Goal: Transaction & Acquisition: Purchase product/service

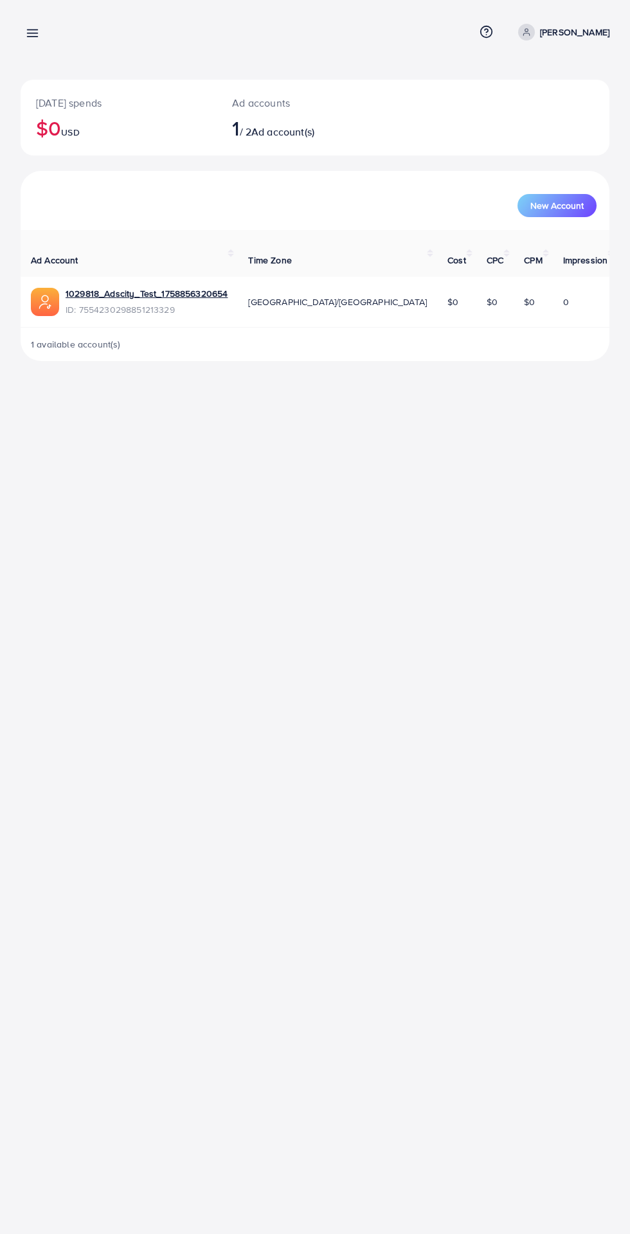
click at [28, 28] on icon at bounding box center [32, 32] width 13 height 13
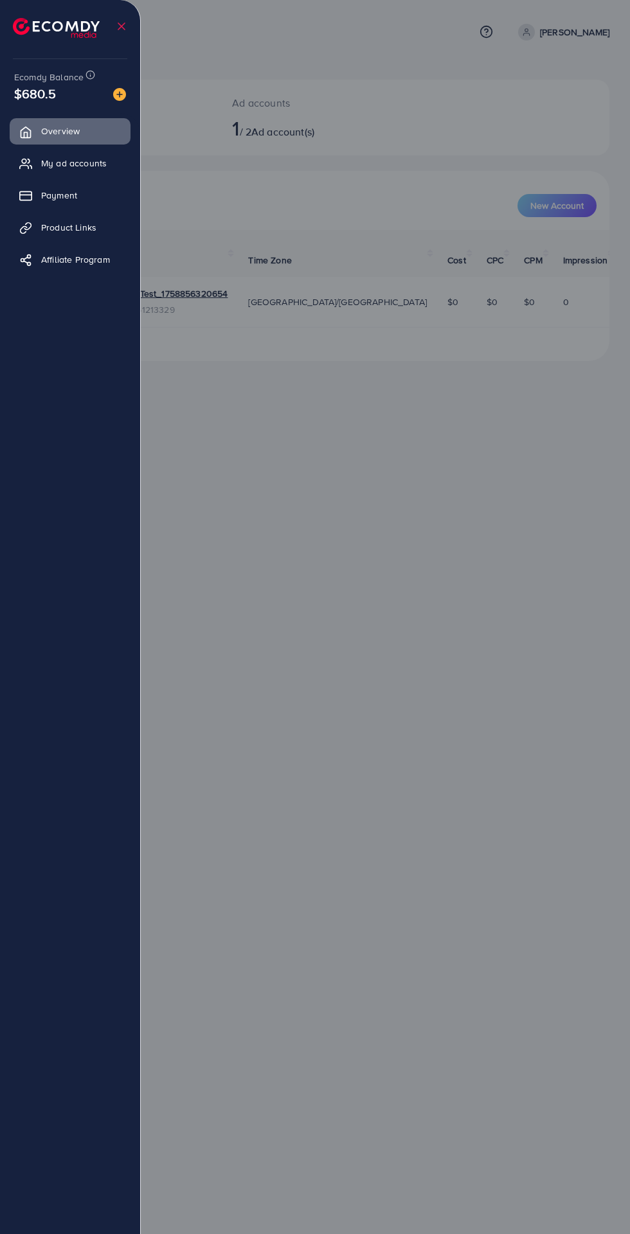
click at [30, 167] on icon at bounding box center [25, 163] width 13 height 13
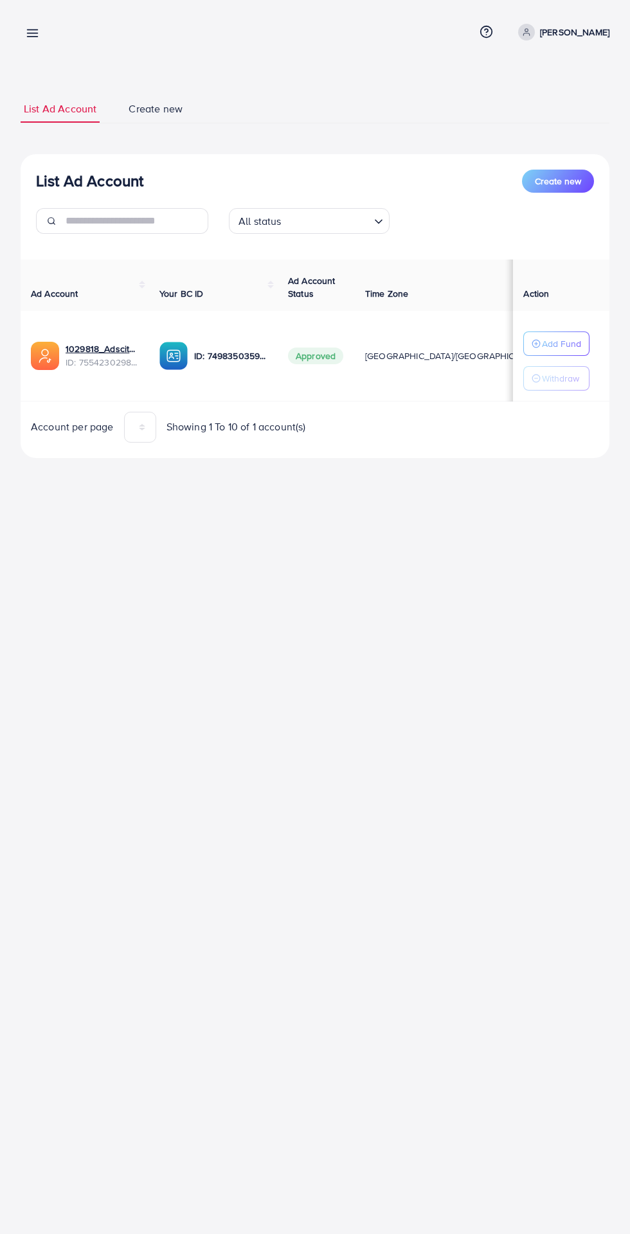
click at [30, 33] on line at bounding box center [33, 33] width 10 height 0
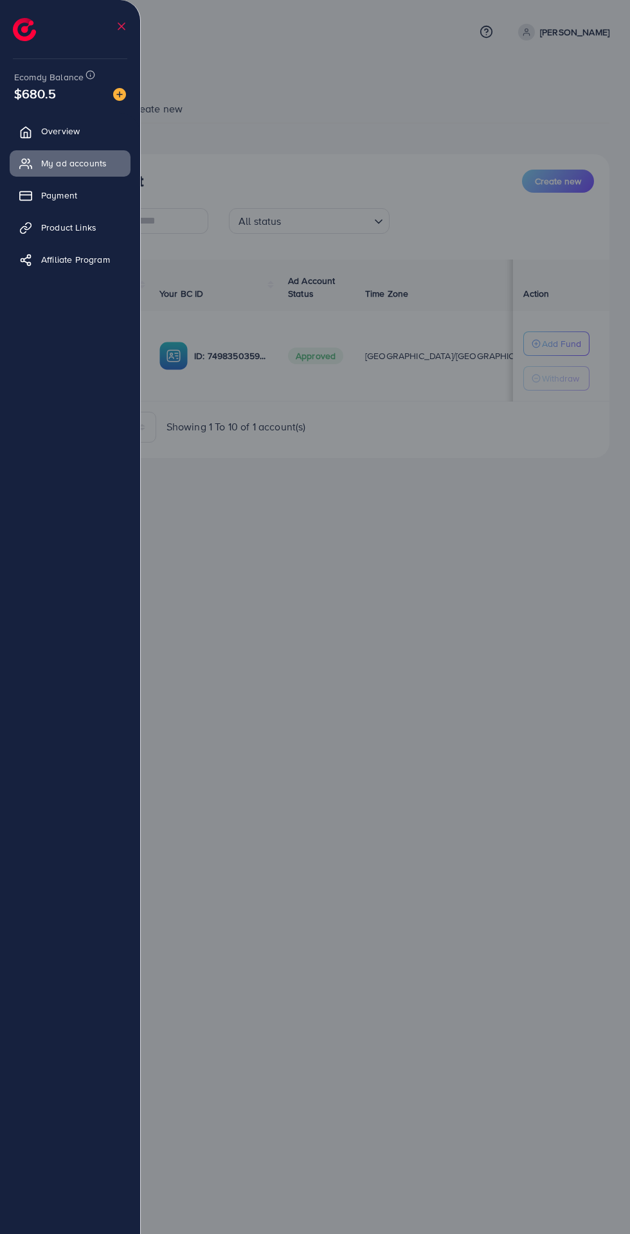
click at [26, 196] on icon at bounding box center [25, 196] width 13 height 13
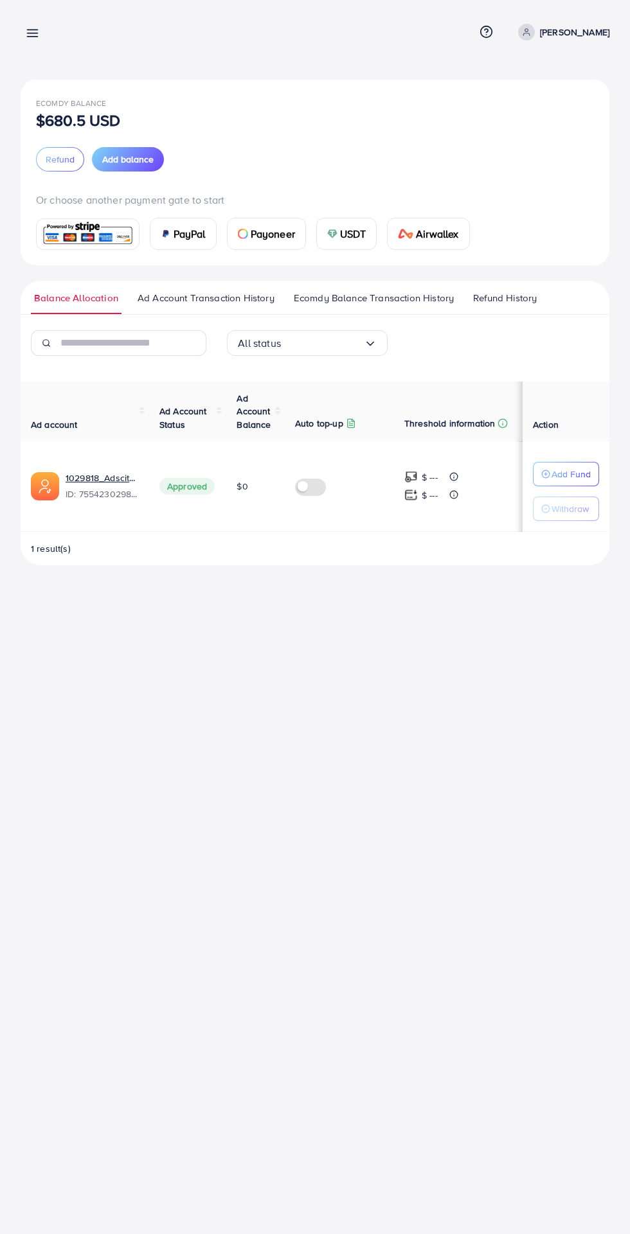
click at [342, 304] on span "Ecomdy Balance Transaction History" at bounding box center [374, 298] width 160 height 14
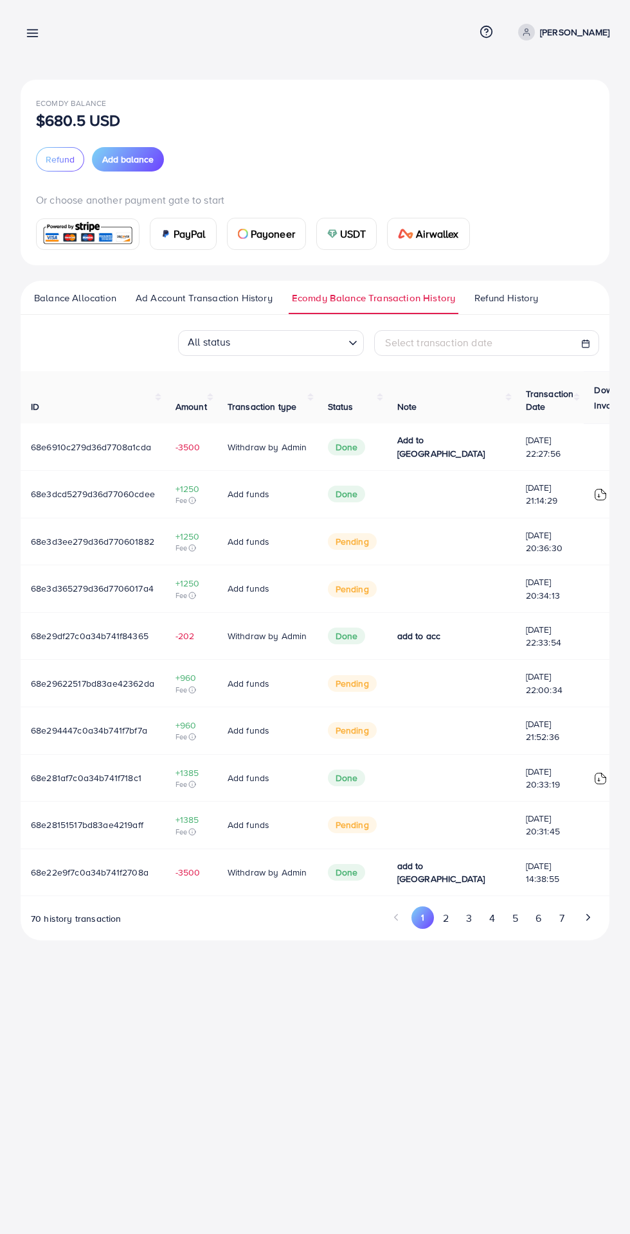
click at [55, 299] on span "Balance Allocation" at bounding box center [75, 298] width 82 height 14
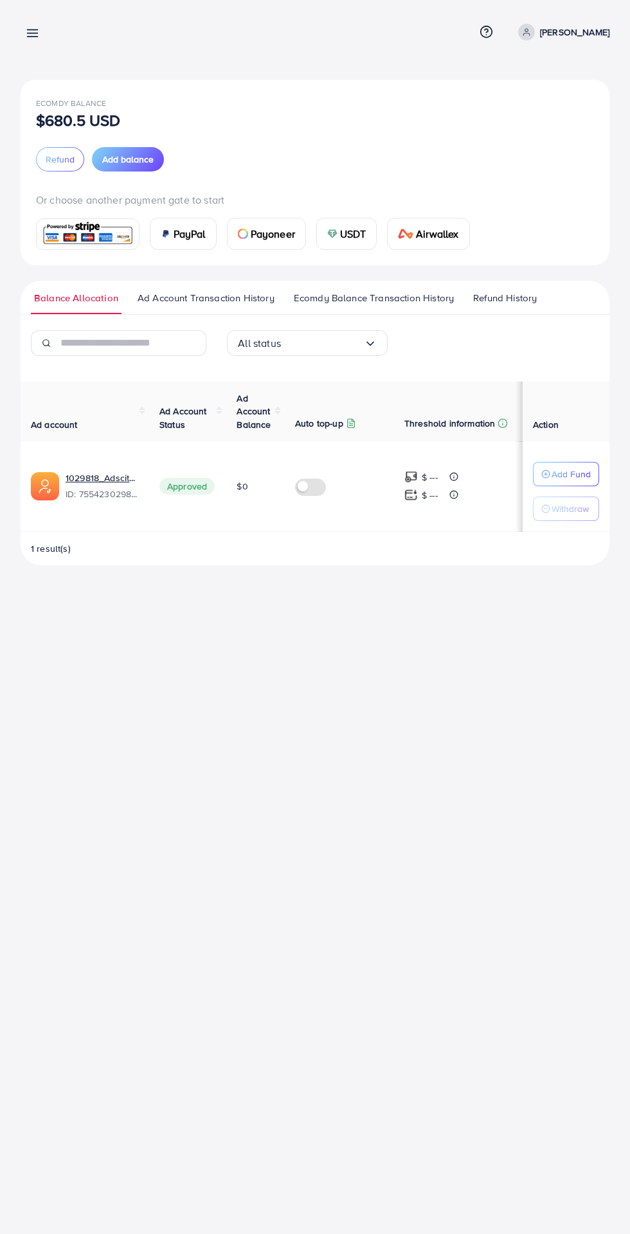
click at [32, 37] on line at bounding box center [33, 37] width 10 height 0
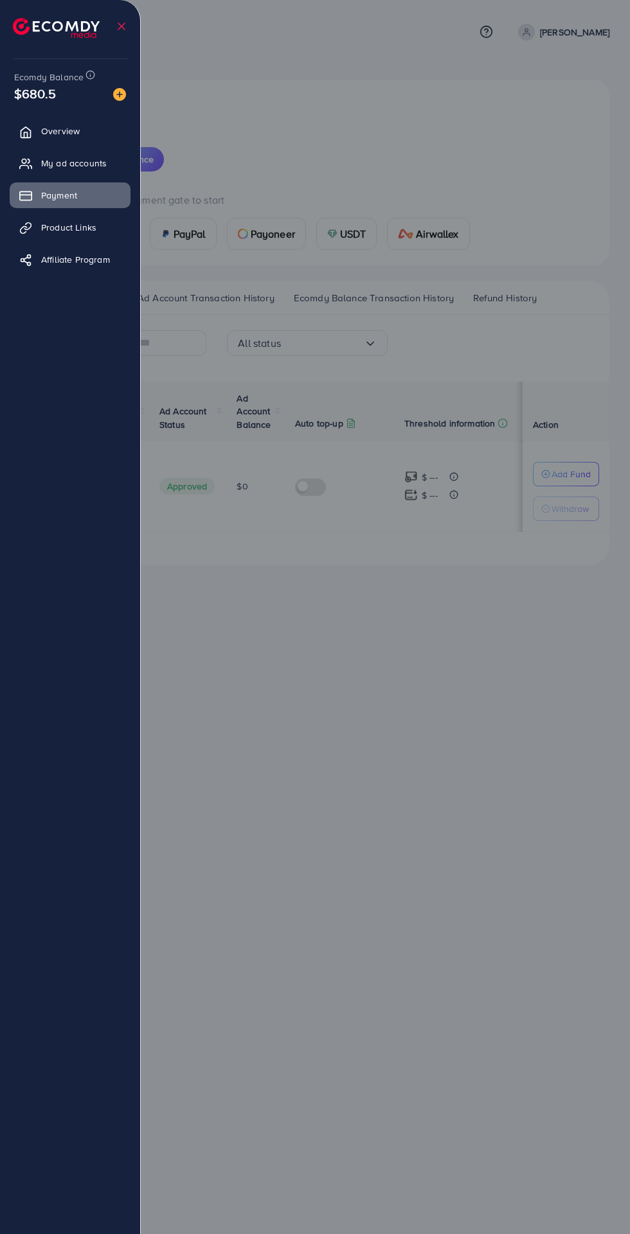
click at [26, 134] on icon at bounding box center [25, 132] width 13 height 13
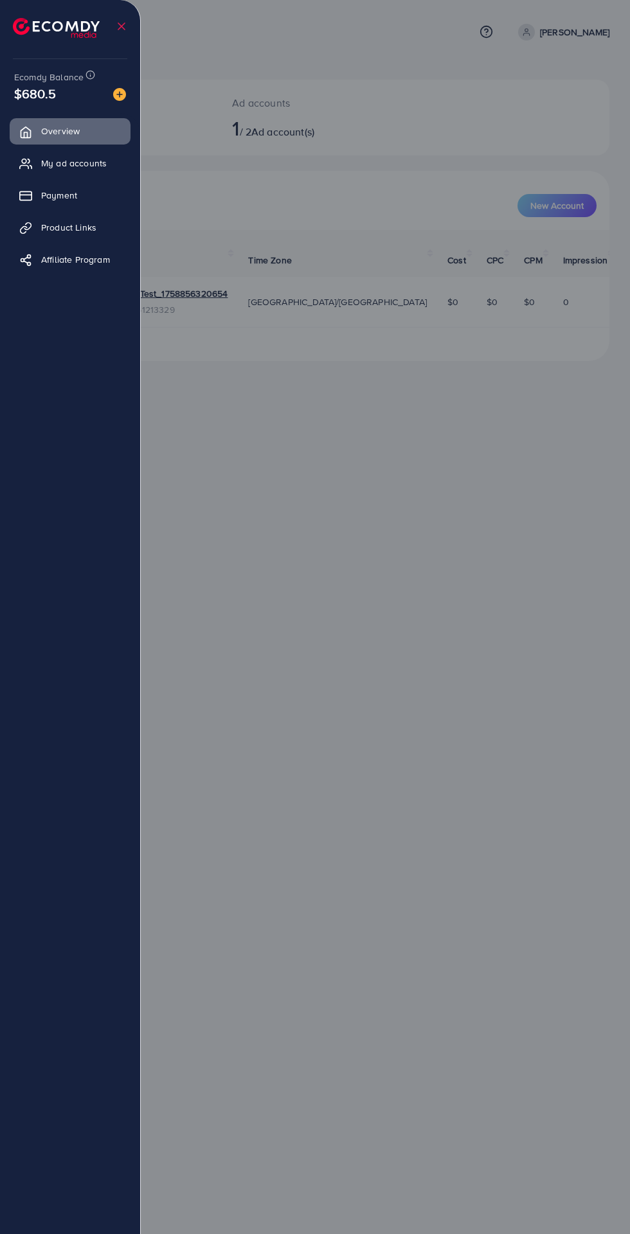
click at [47, 200] on span "Payment" at bounding box center [59, 195] width 36 height 13
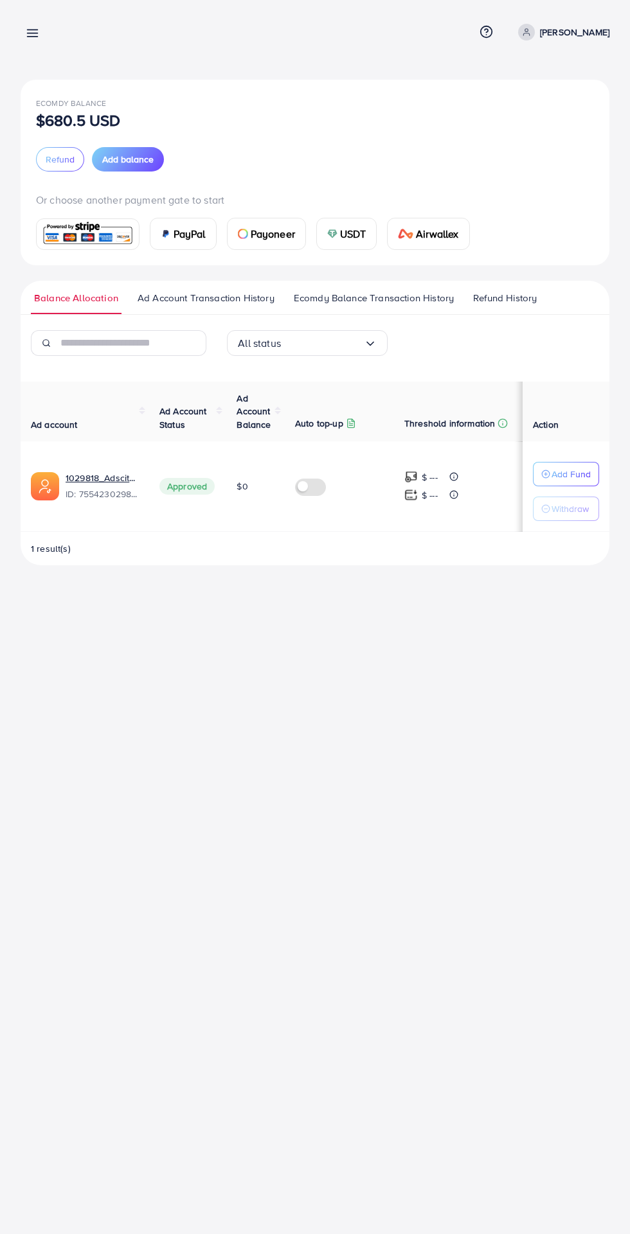
click at [118, 181] on div "Ecomdy Balance $680.5 USD Refund Add balance Or choose another payment gate to …" at bounding box center [315, 172] width 558 height 155
click at [117, 163] on span "Add balance" at bounding box center [127, 159] width 51 height 13
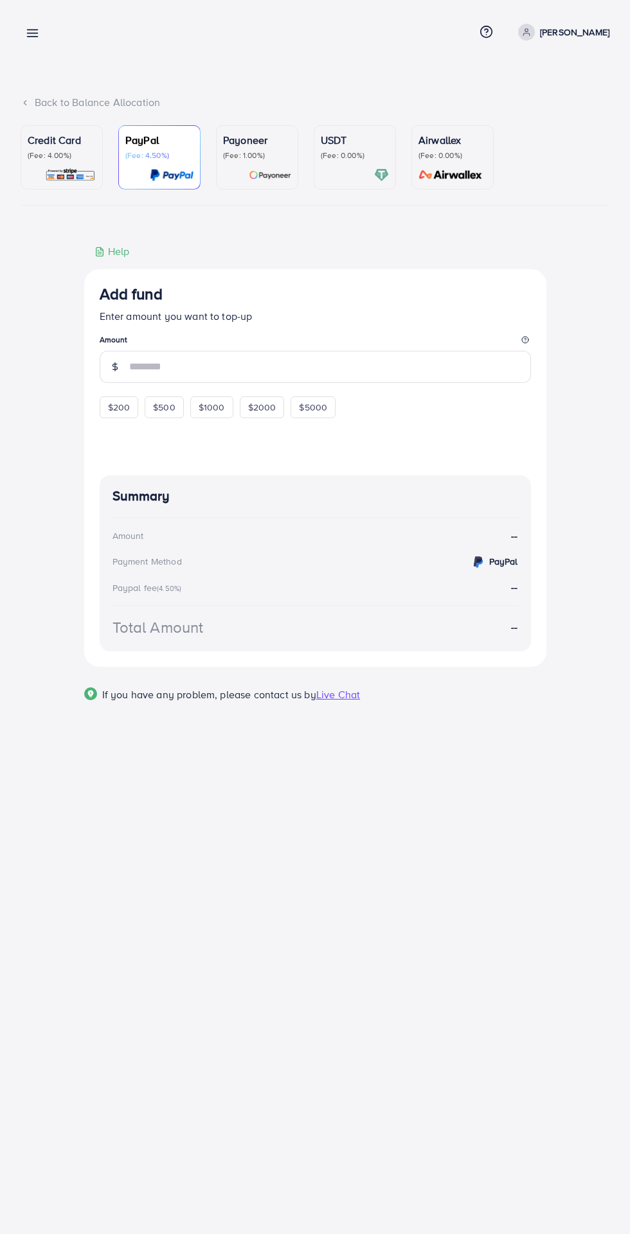
click at [123, 166] on link "PayPal (Fee: 4.50%)" at bounding box center [159, 157] width 82 height 64
click at [51, 166] on div "Credit Card (Fee: 4.00%)" at bounding box center [62, 157] width 68 height 50
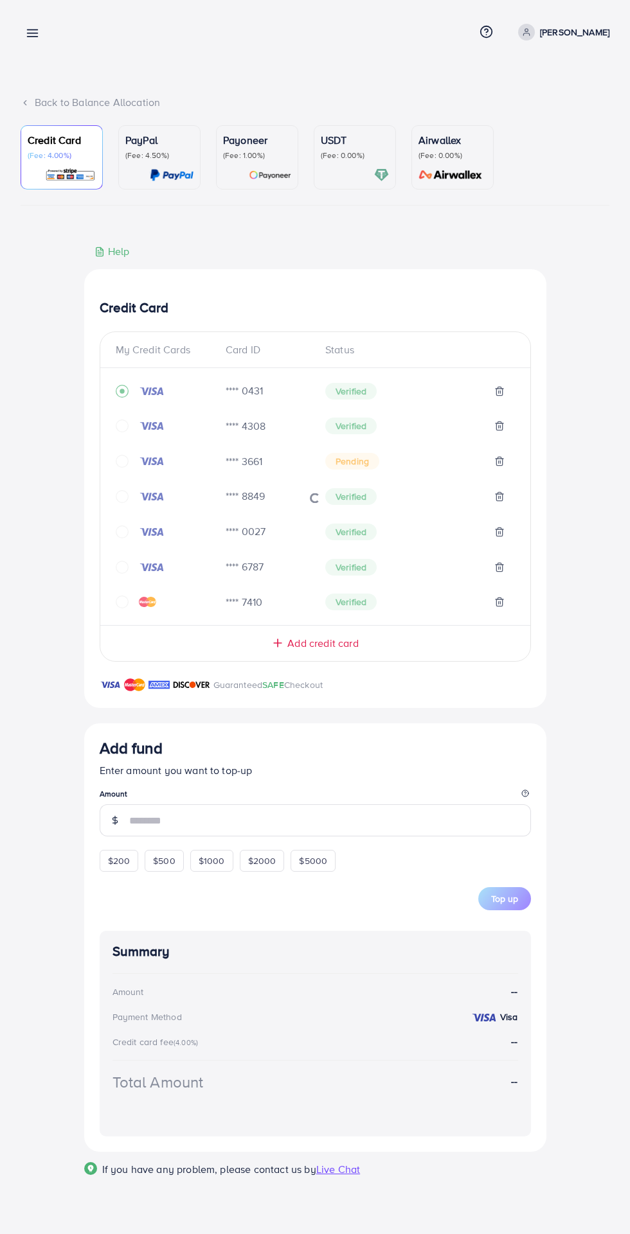
click at [354, 641] on span "Add credit card" at bounding box center [322, 643] width 71 height 15
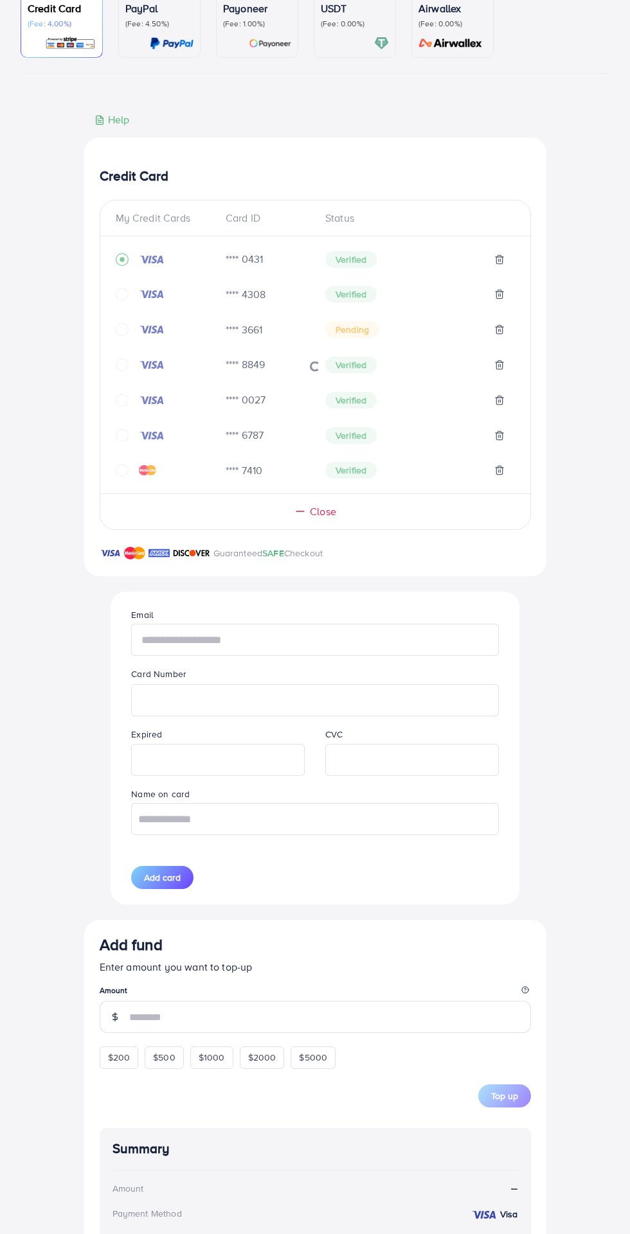
click at [167, 656] on input "text" at bounding box center [314, 640] width 367 height 32
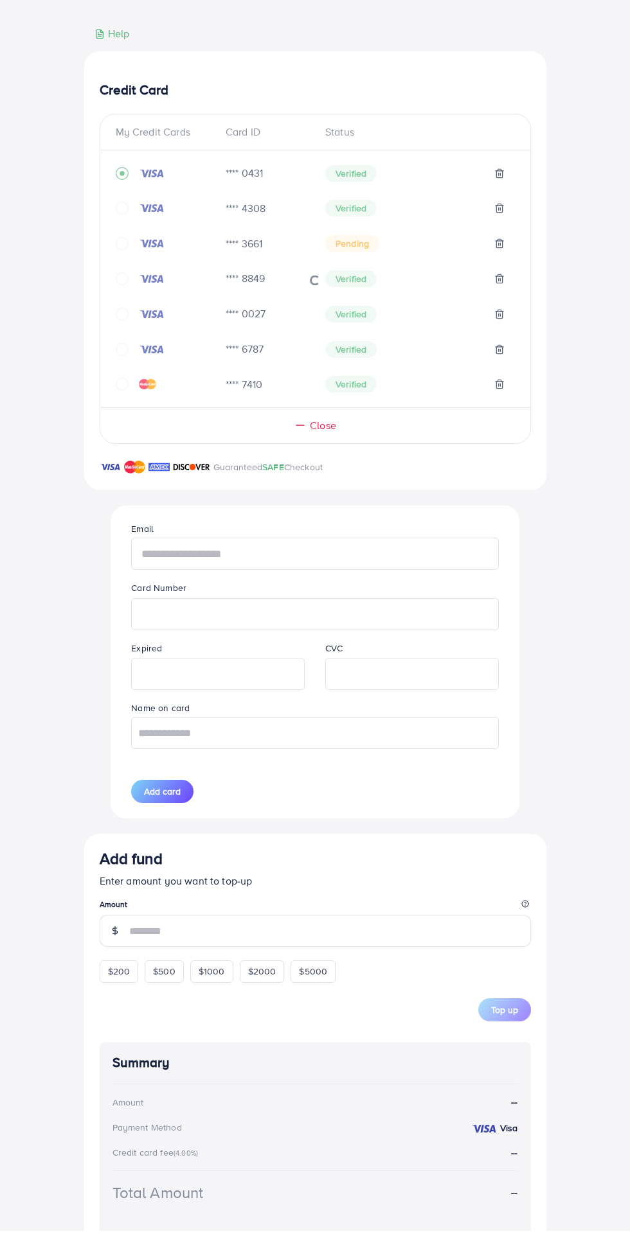
scroll to position [215, 0]
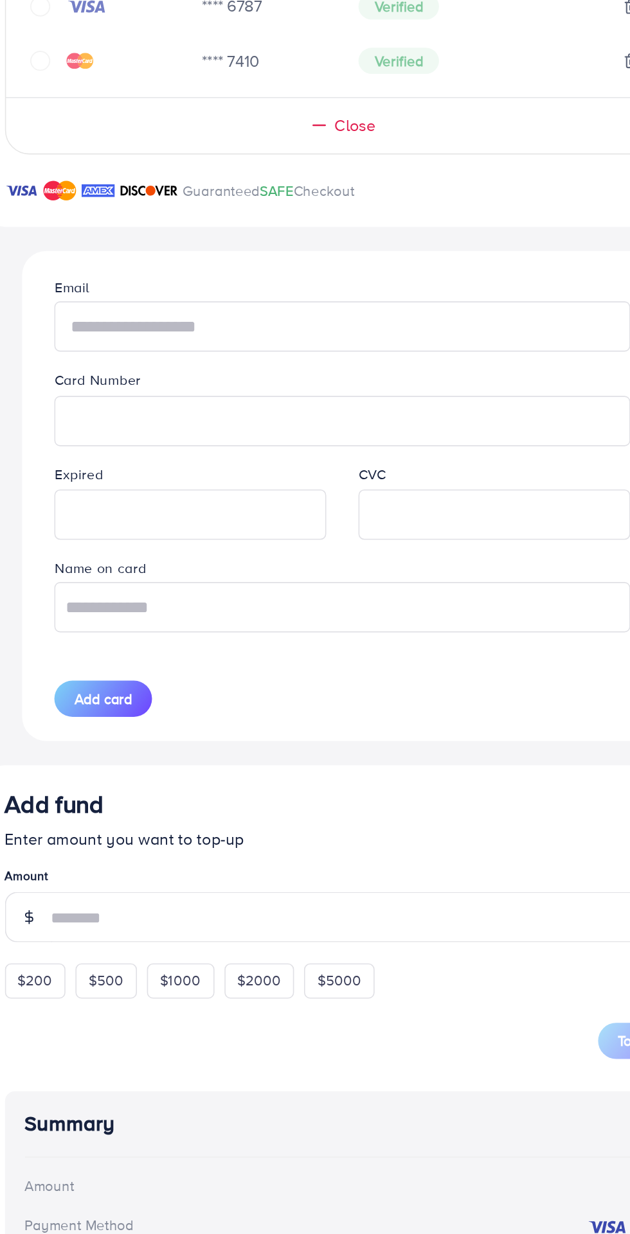
type input "**********"
click at [176, 741] on input "text" at bounding box center [314, 736] width 367 height 32
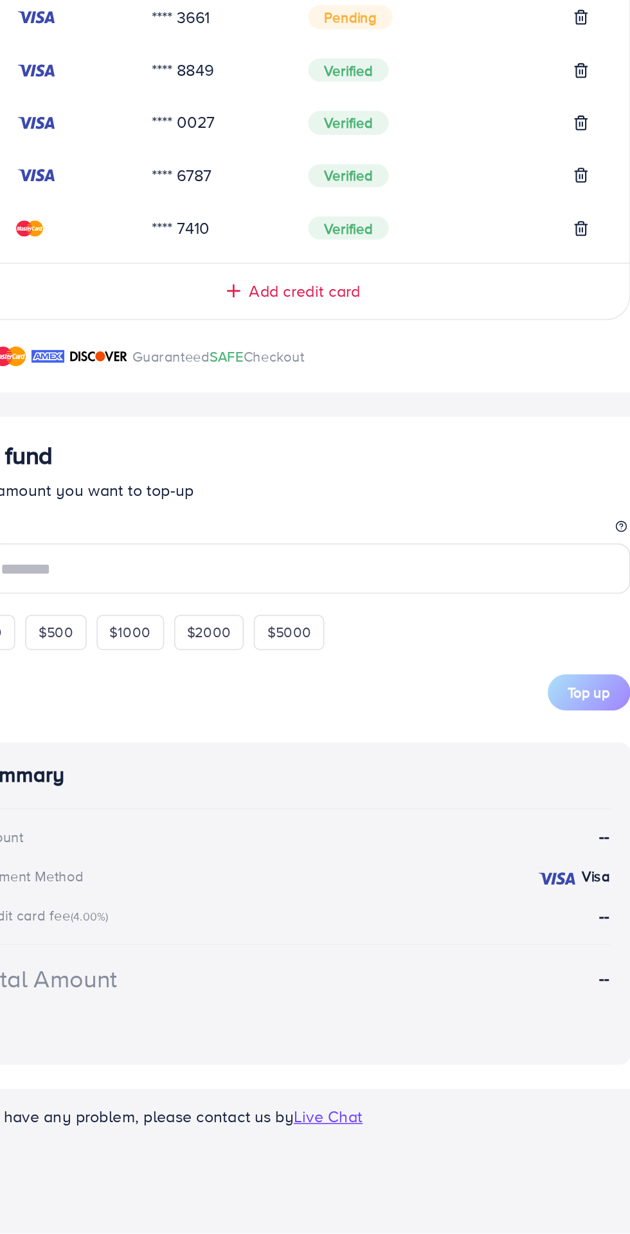
click at [294, 639] on span "Add credit card" at bounding box center [322, 632] width 71 height 15
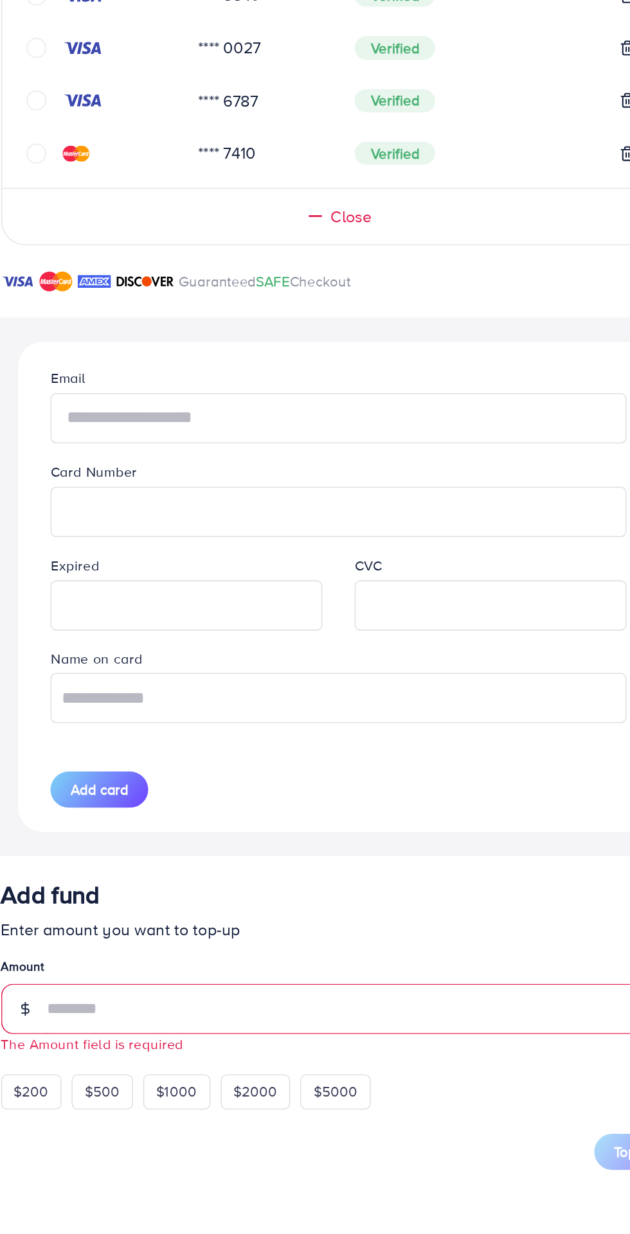
click at [169, 751] on input "text" at bounding box center [314, 745] width 367 height 32
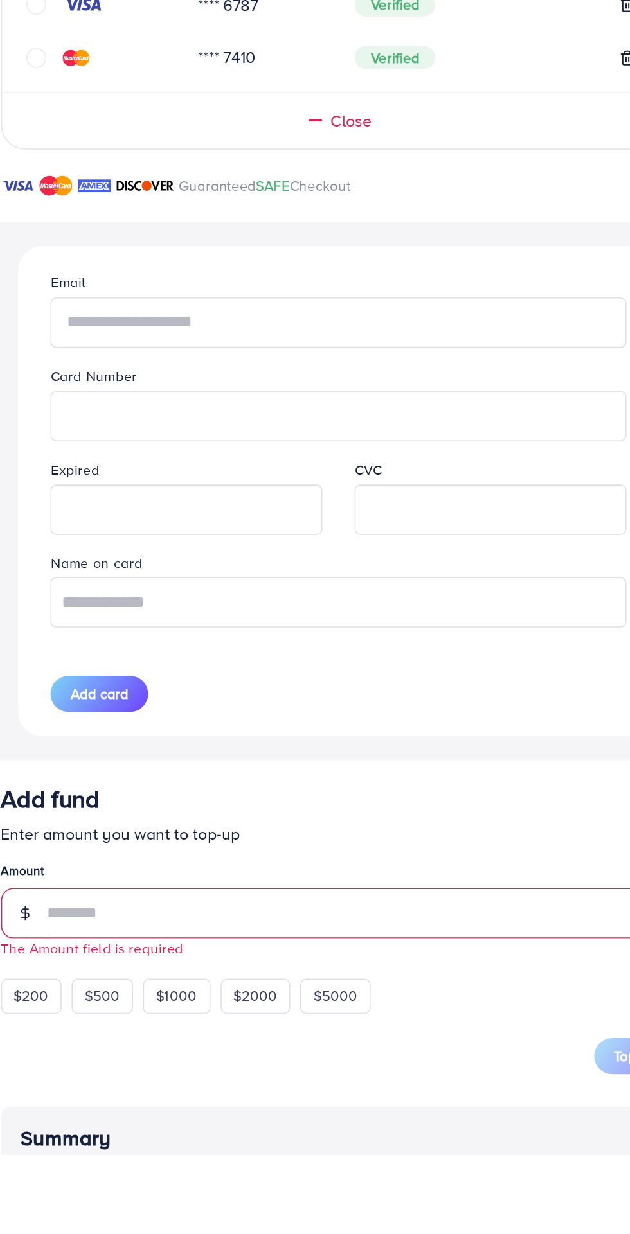
type input "**********"
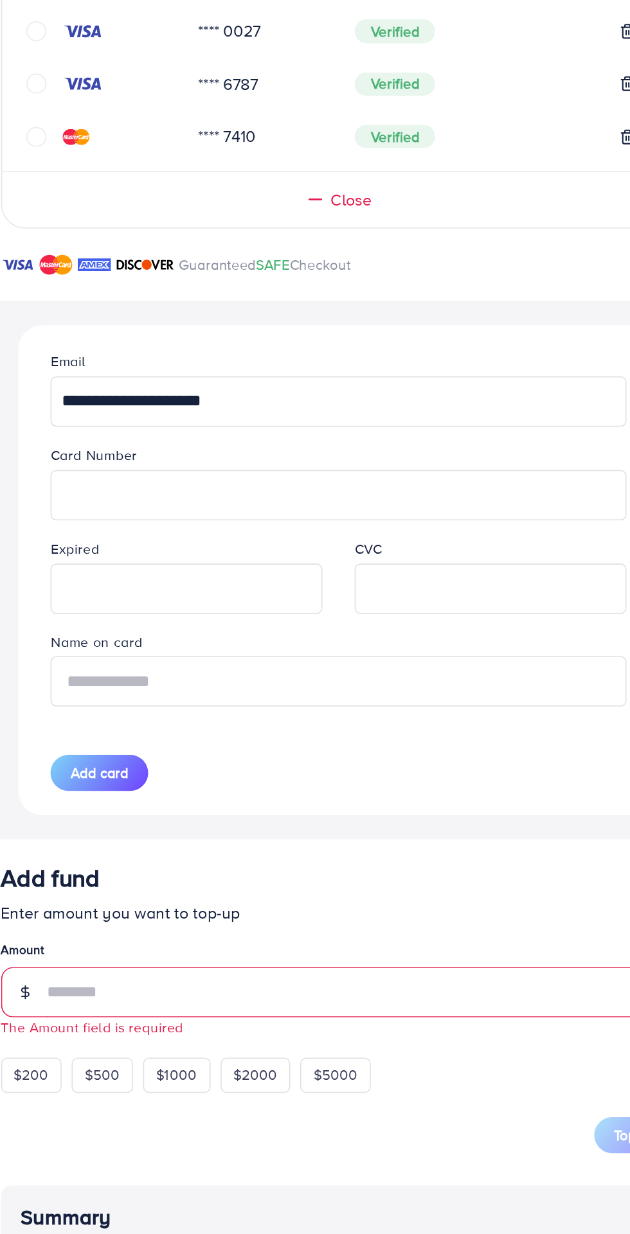
click at [179, 889] on input "text" at bounding box center [314, 881] width 367 height 32
click at [209, 885] on input "text" at bounding box center [314, 881] width 367 height 32
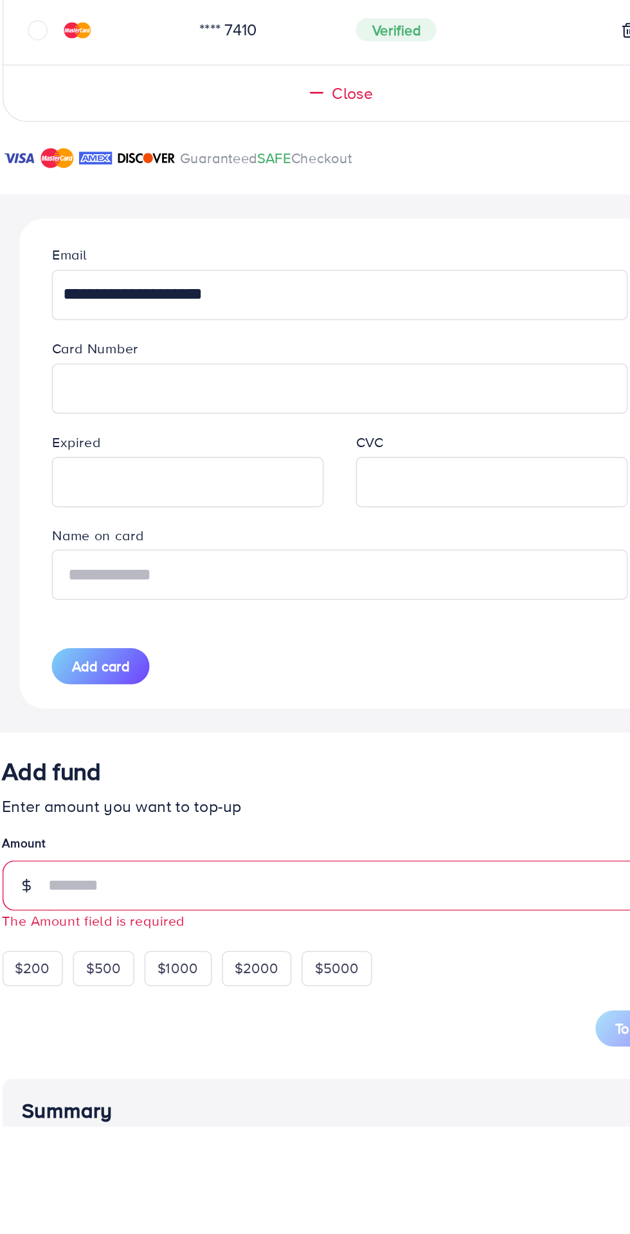
scroll to position [58, 0]
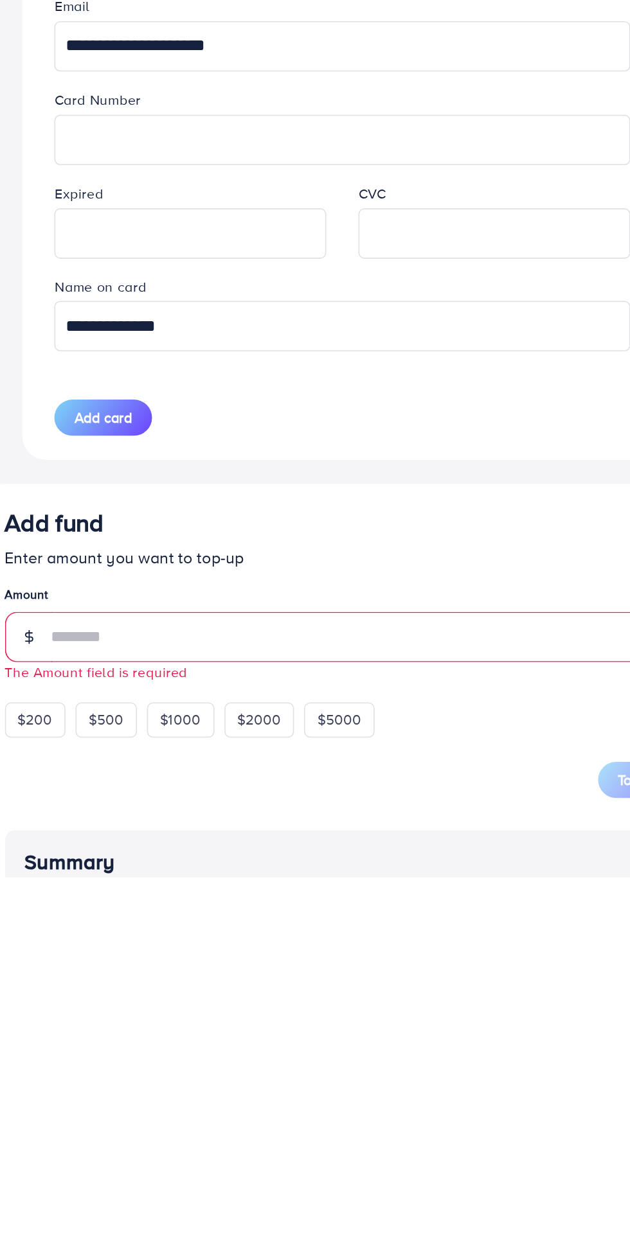
type input "**********"
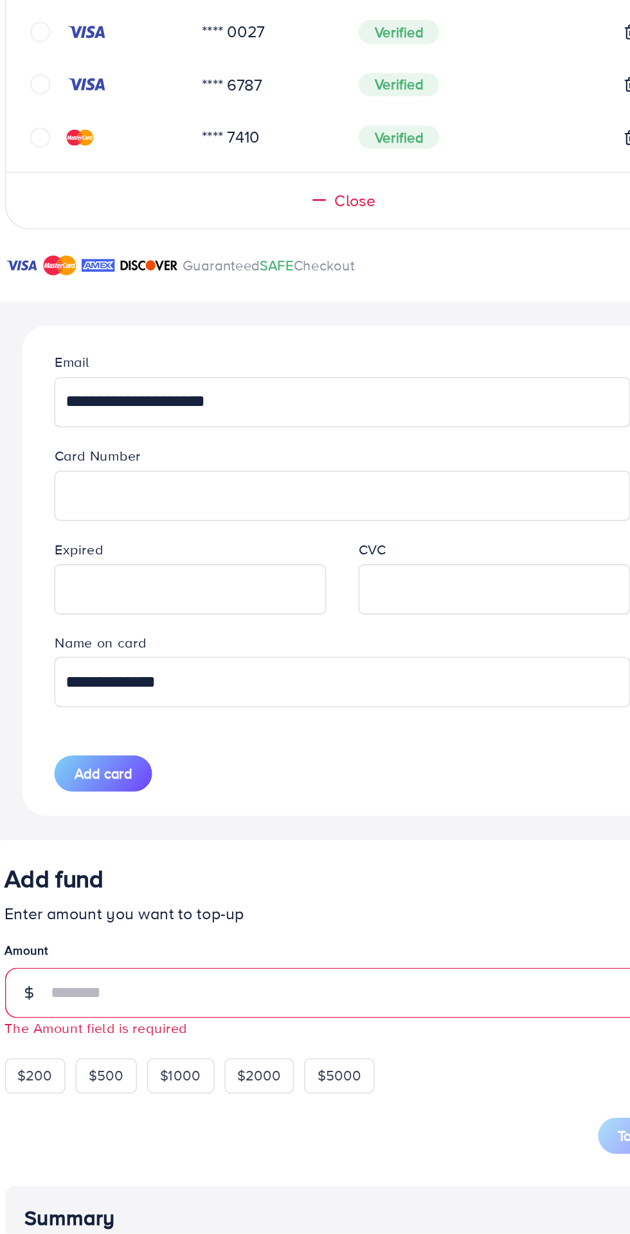
click at [184, 813] on iframe at bounding box center [217, 823] width 159 height 28
click at [428, 840] on div at bounding box center [411, 824] width 173 height 32
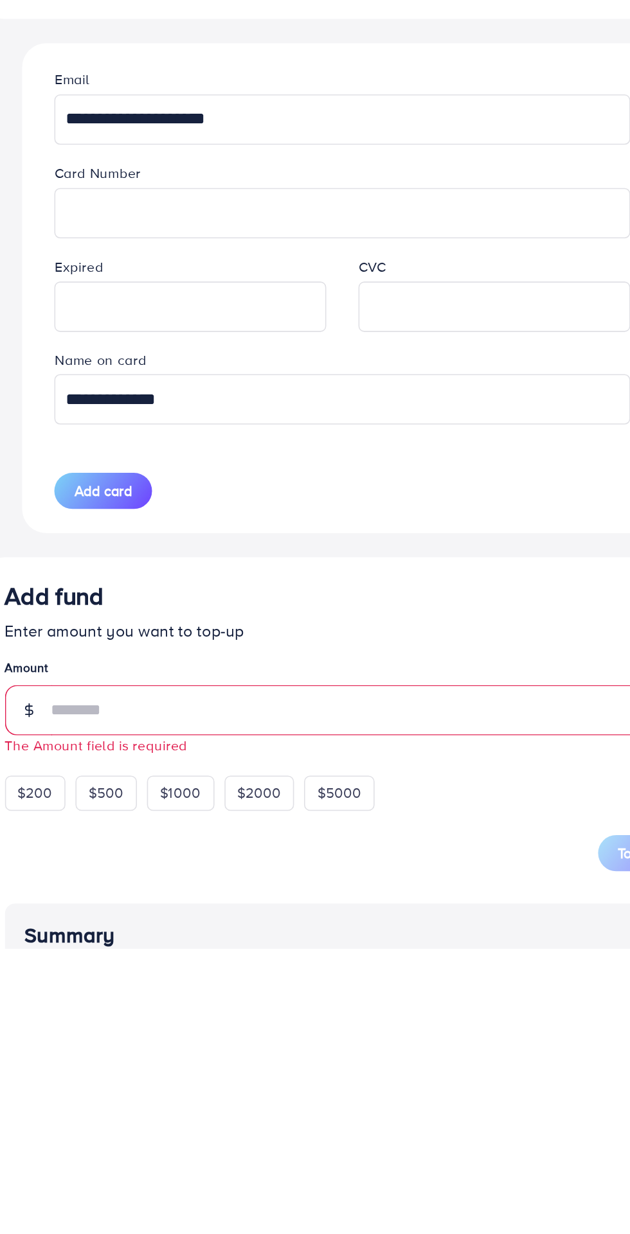
click at [169, 948] on span "Add card" at bounding box center [162, 941] width 37 height 13
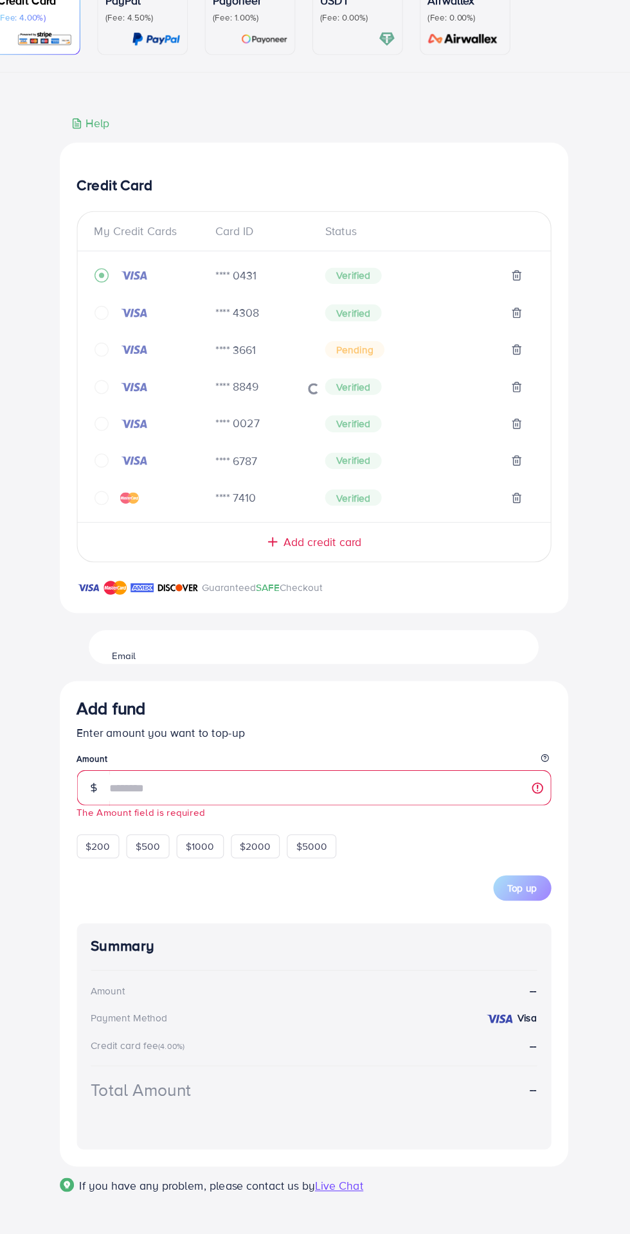
scroll to position [0, 0]
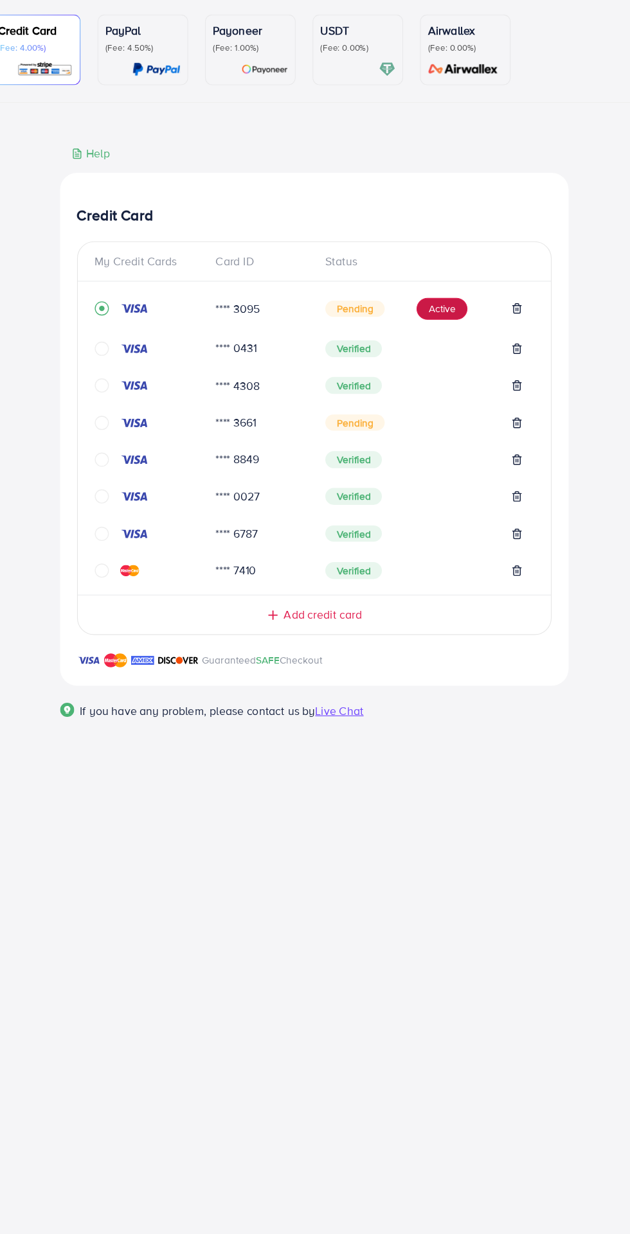
click at [414, 396] on button "Active" at bounding box center [431, 393] width 46 height 21
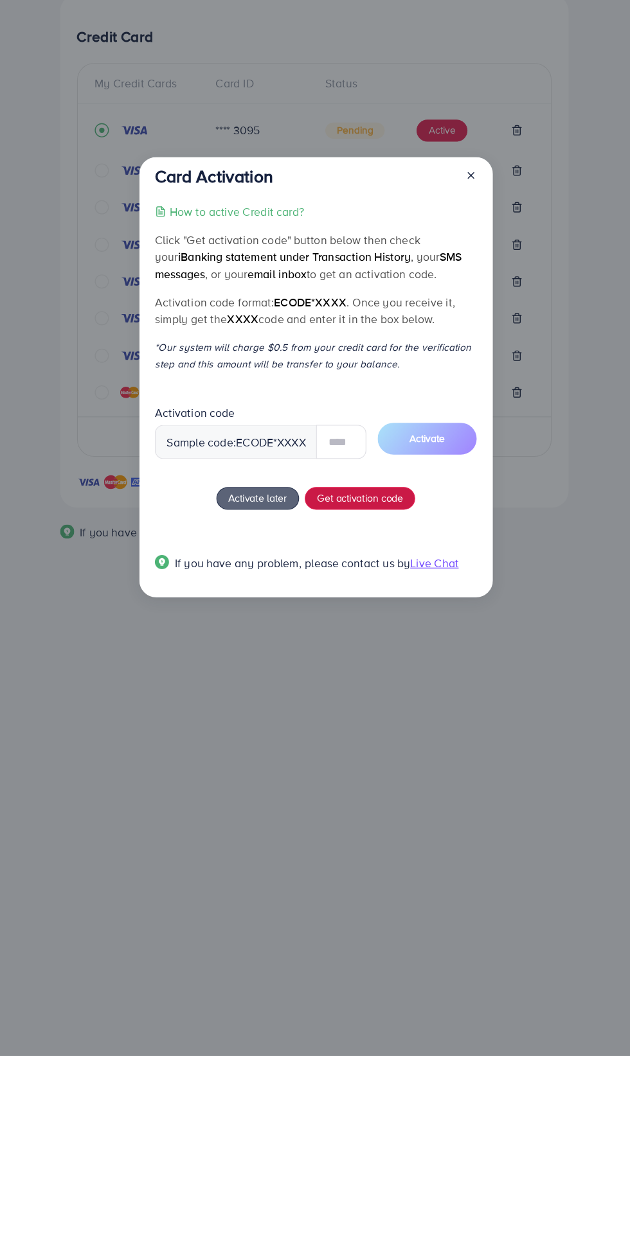
click at [341, 732] on span "Get activation code" at bounding box center [356, 726] width 78 height 13
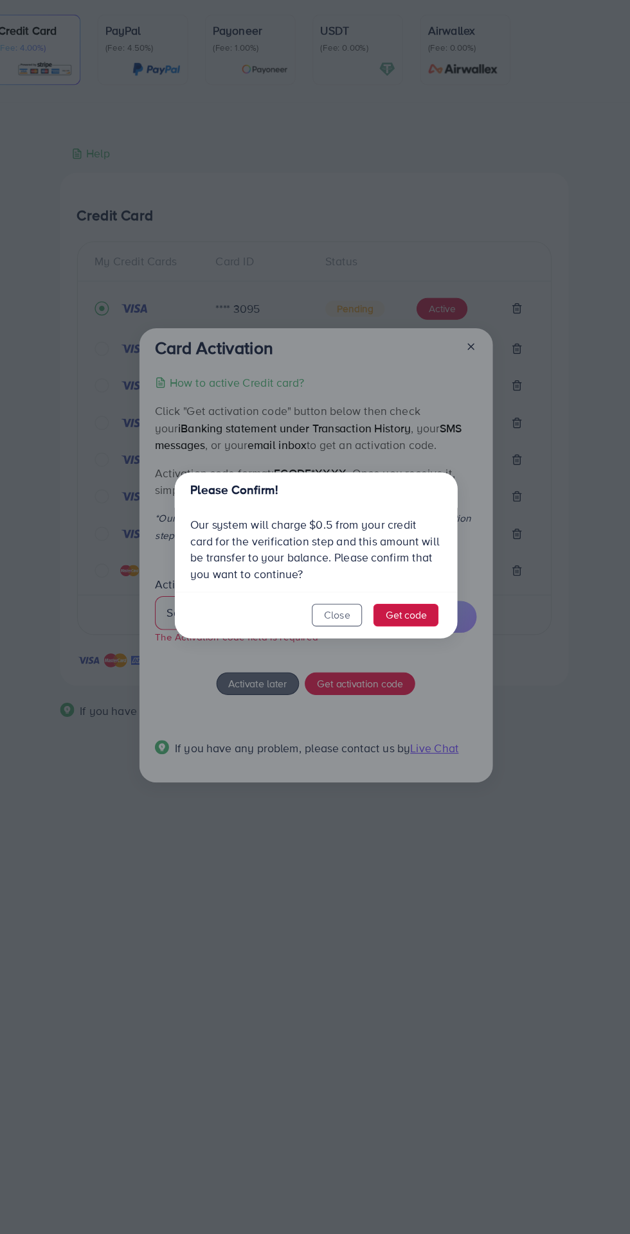
click at [417, 667] on button "Get code" at bounding box center [398, 671] width 59 height 21
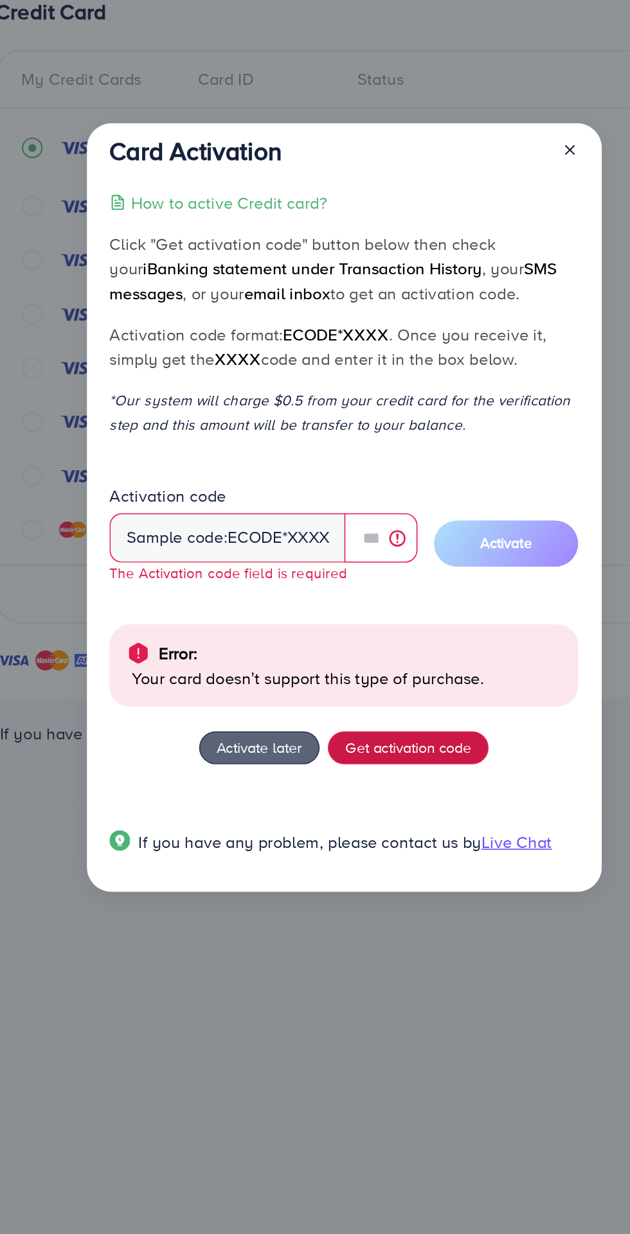
click at [375, 772] on span "Get activation code" at bounding box center [356, 766] width 78 height 13
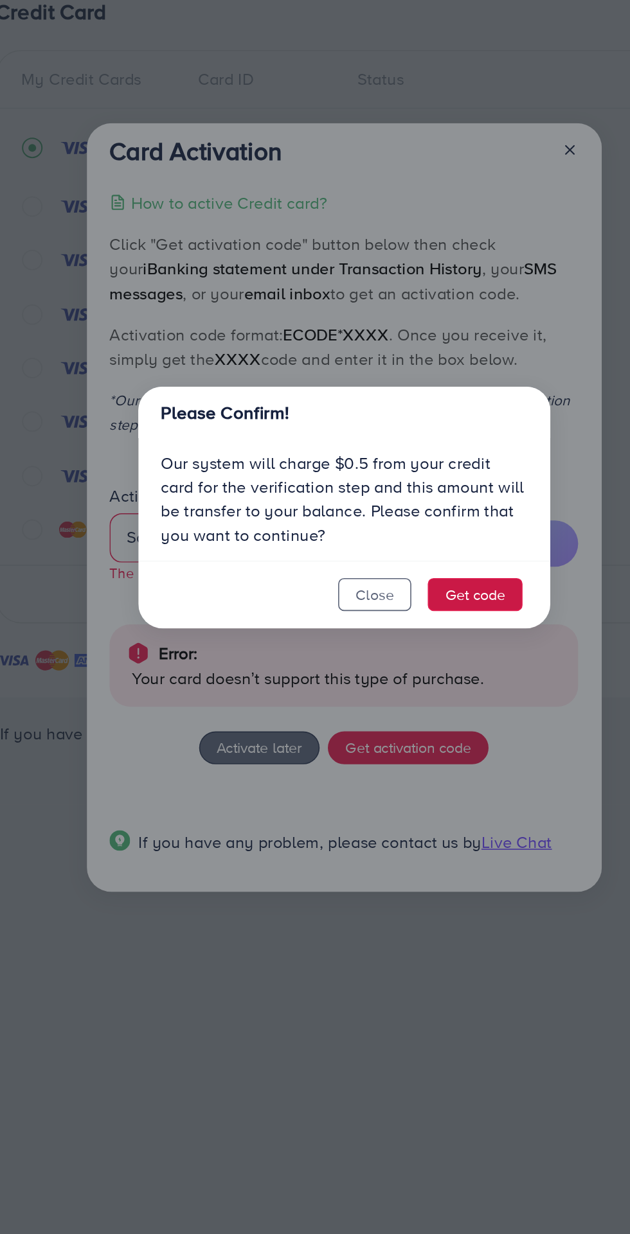
click at [423, 670] on button "Get code" at bounding box center [398, 671] width 59 height 21
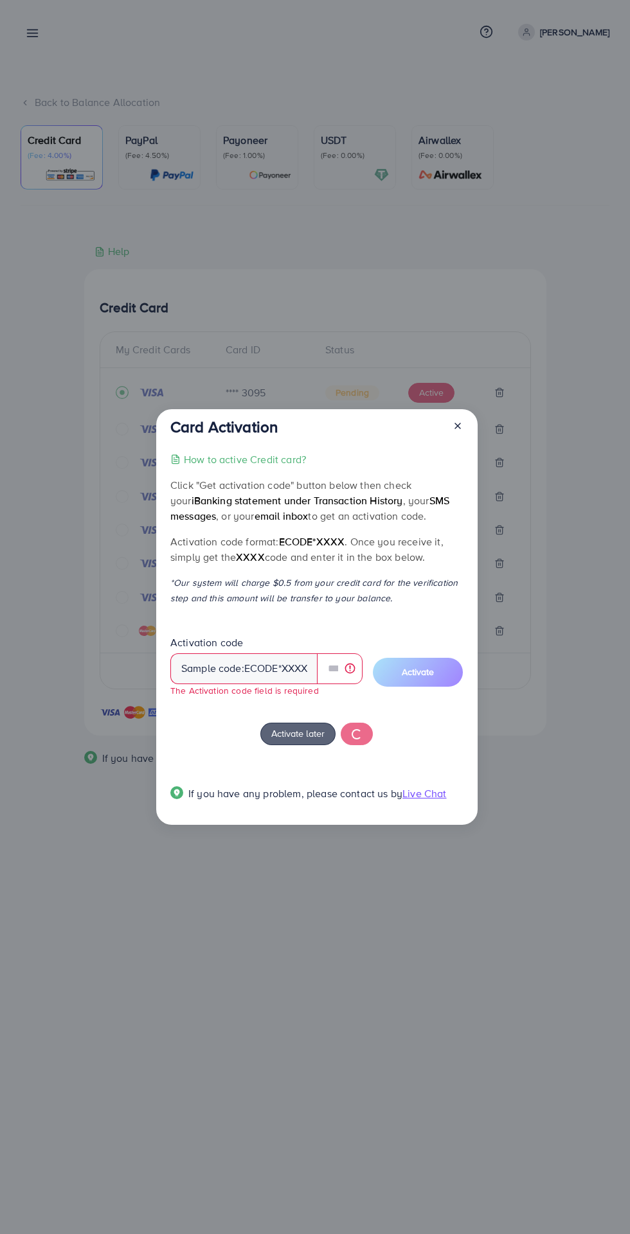
click at [157, 482] on div "Card Activation How to active Credit card? Click "Get activation code" button b…" at bounding box center [316, 616] width 321 height 415
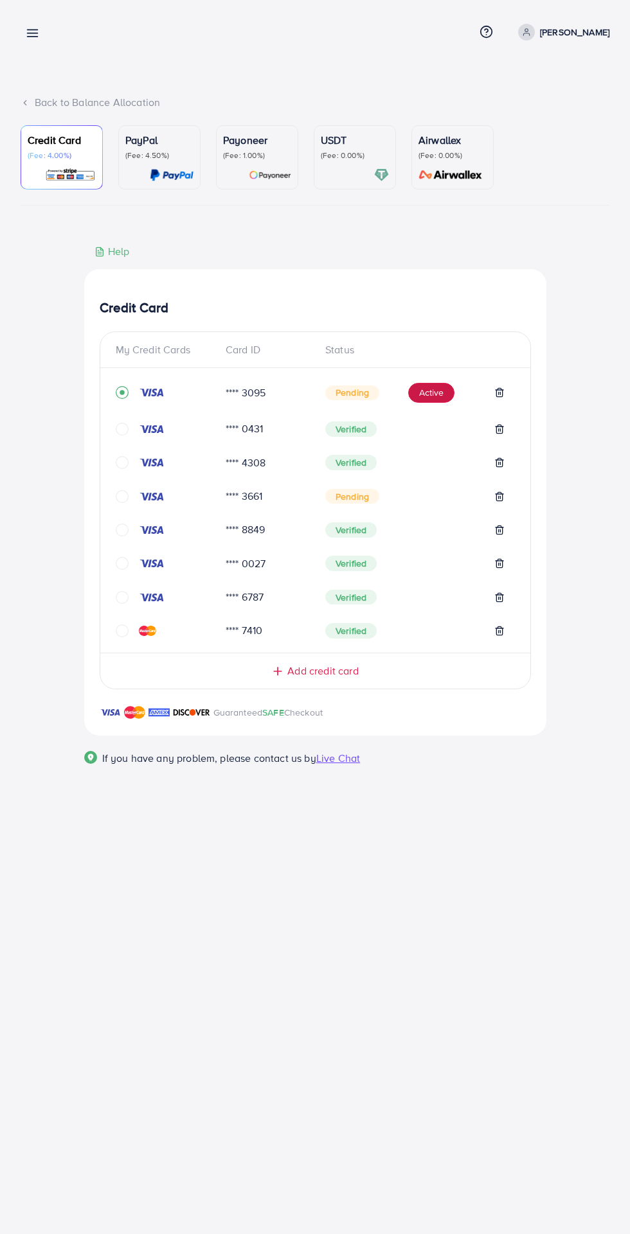
click at [430, 396] on button "Active" at bounding box center [431, 393] width 46 height 21
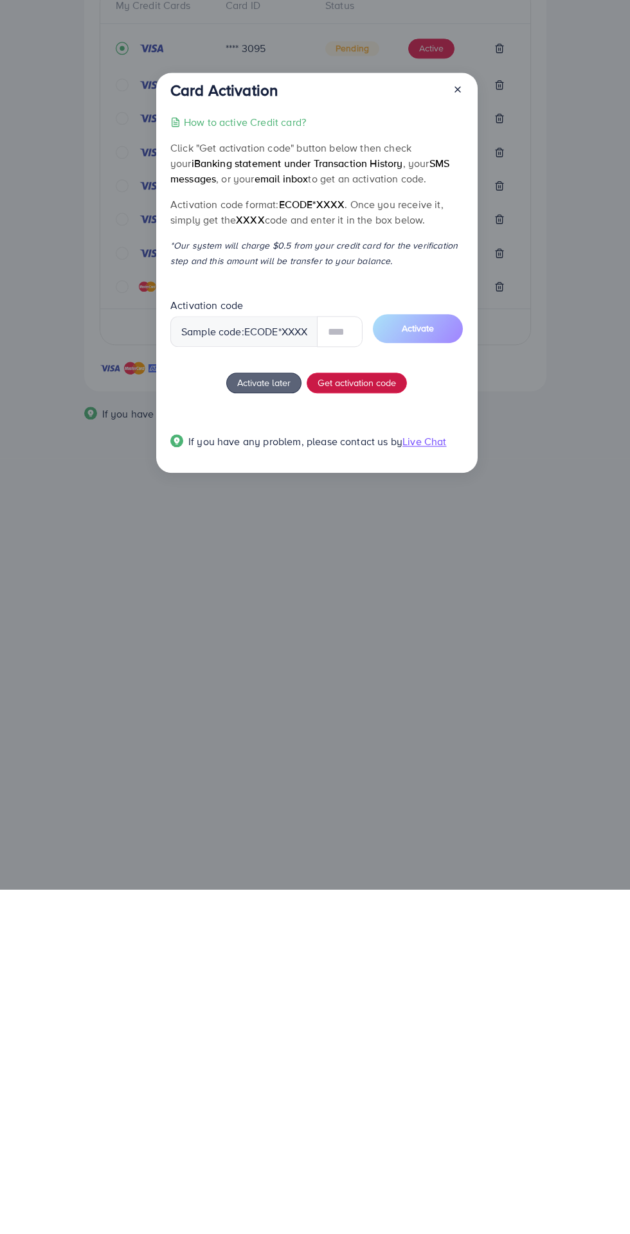
click at [385, 733] on span "Get activation code" at bounding box center [356, 726] width 78 height 13
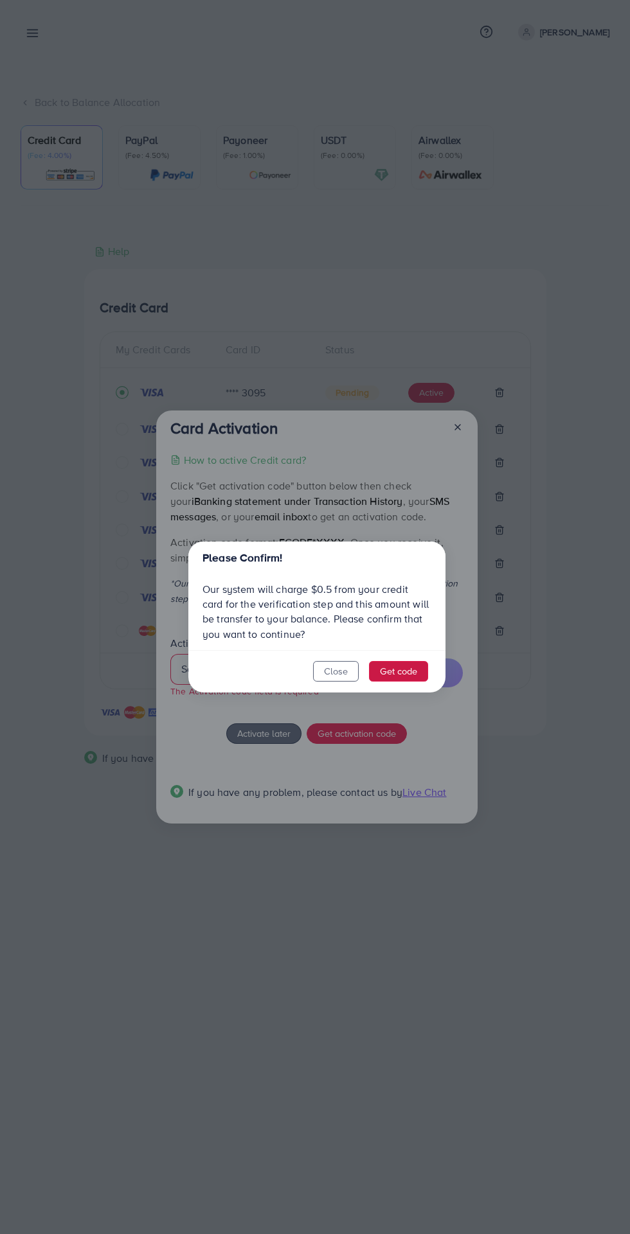
click at [427, 680] on button "Get code" at bounding box center [398, 671] width 59 height 21
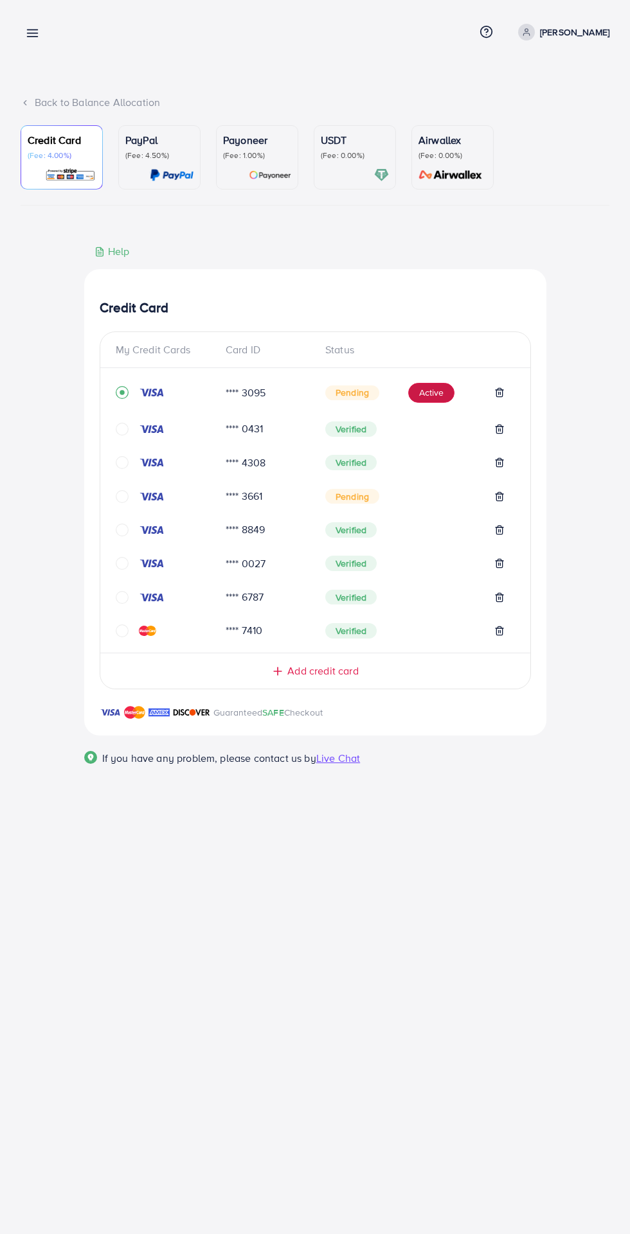
click at [418, 394] on button "Active" at bounding box center [431, 393] width 46 height 21
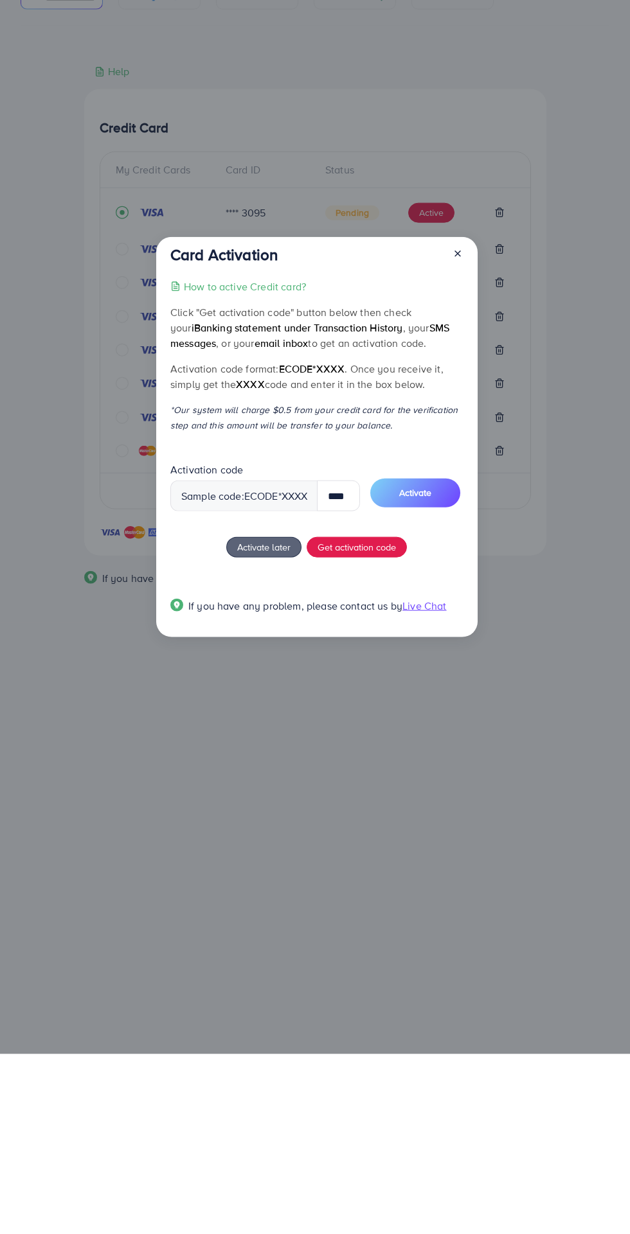
type input "****"
click at [438, 676] on button "Activate" at bounding box center [415, 672] width 90 height 29
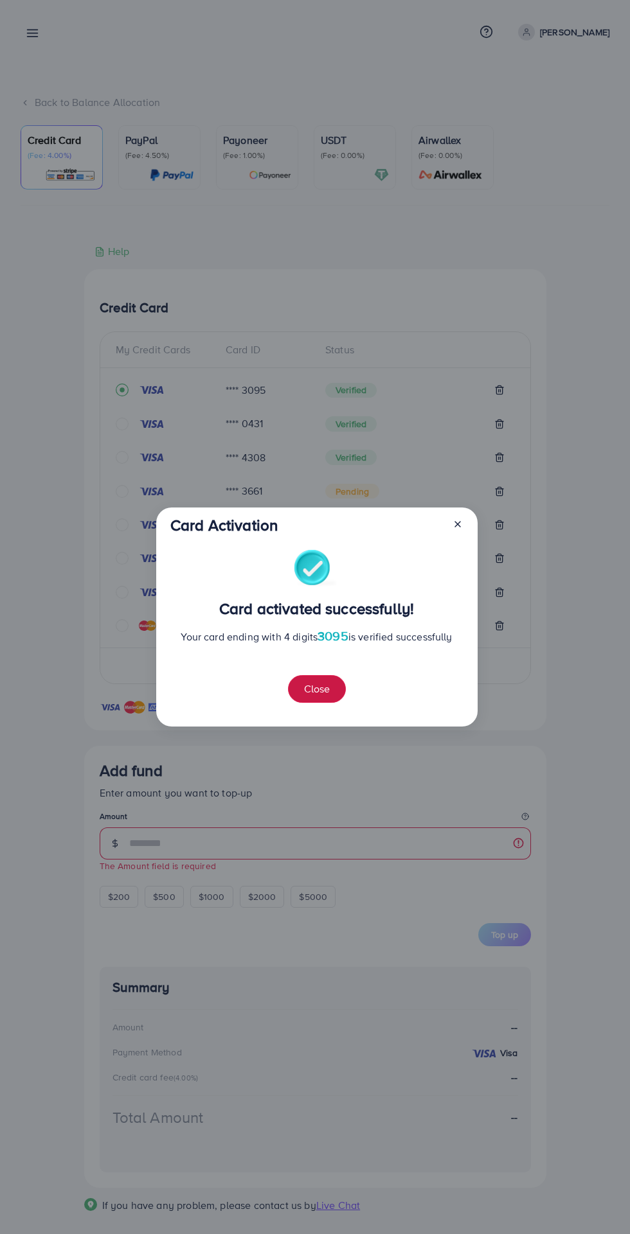
click at [343, 687] on button "Close" at bounding box center [317, 689] width 58 height 28
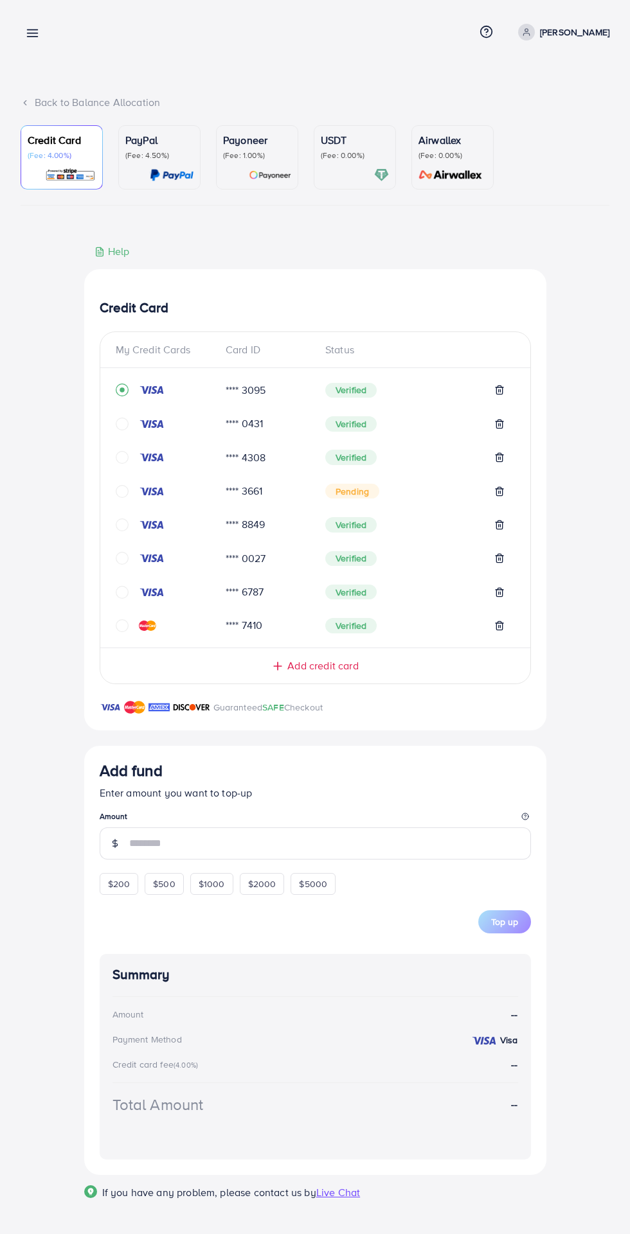
click at [164, 849] on input "number" at bounding box center [330, 843] width 402 height 32
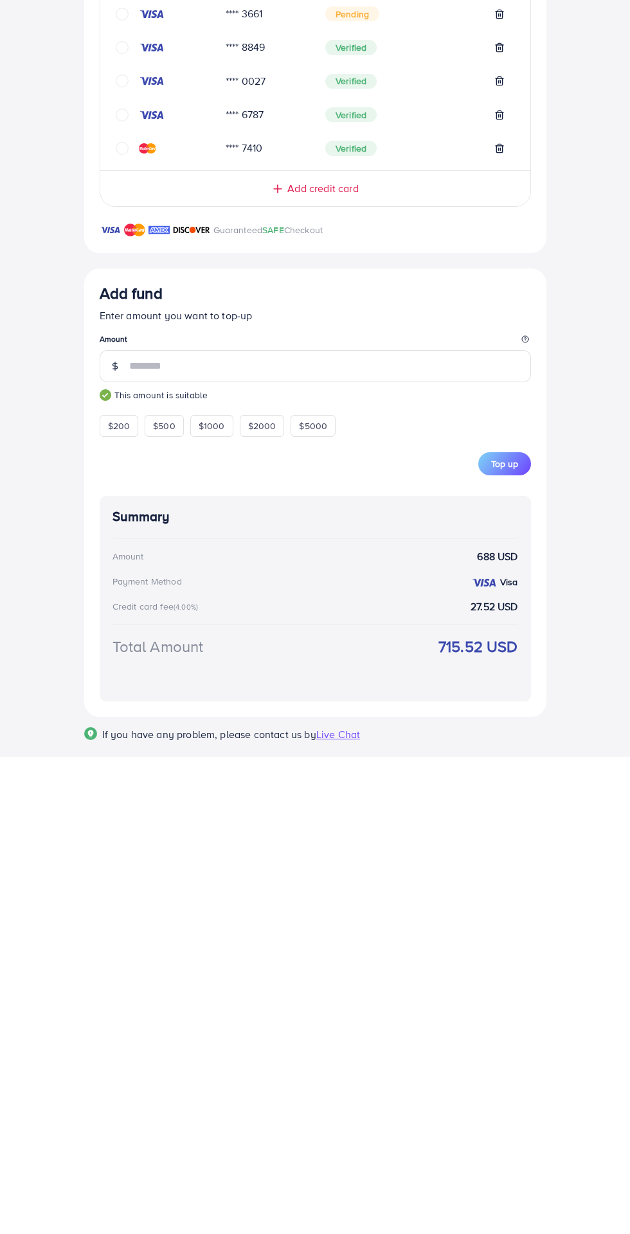
type input "***"
click at [87, 990] on div "Add fund Enter amount you want to top-up Amount *** This amount is suitable $20…" at bounding box center [315, 970] width 462 height 448
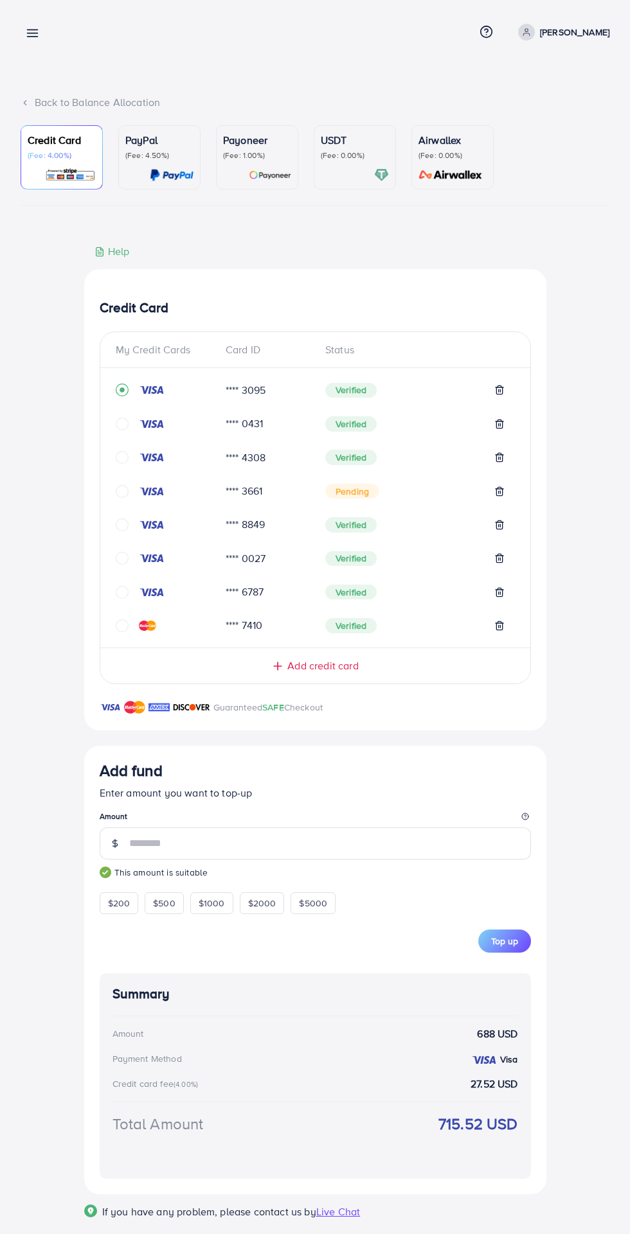
click at [517, 948] on span "Top up" at bounding box center [504, 941] width 27 height 13
